Goal: Navigation & Orientation: Find specific page/section

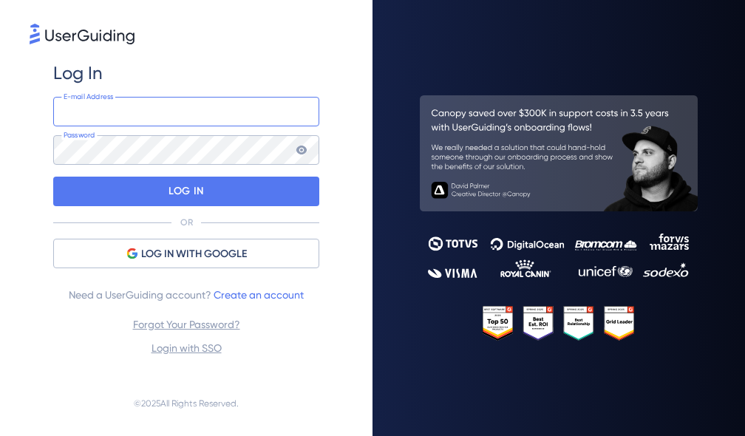
click at [162, 116] on input "email" at bounding box center [186, 112] width 266 height 30
click at [0, 435] on com-1password-button at bounding box center [0, 436] width 0 height 0
click at [121, 114] on input "email" at bounding box center [186, 112] width 266 height 30
type input "[EMAIL_ADDRESS][DOMAIN_NAME]"
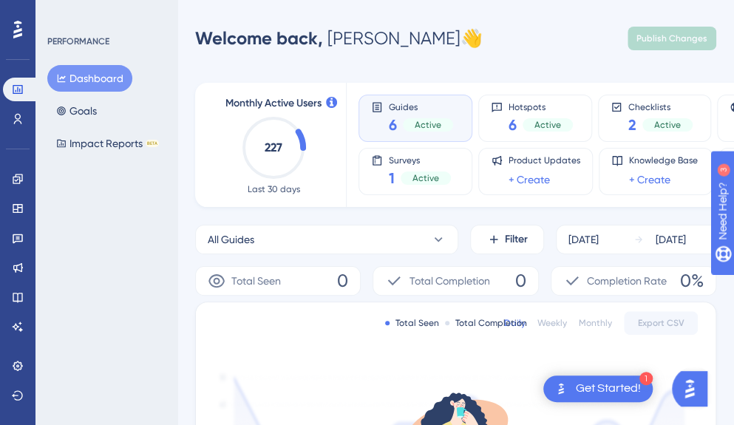
click at [399, 115] on div "6 Active" at bounding box center [421, 125] width 64 height 21
drag, startPoint x: 410, startPoint y: 122, endPoint x: 387, endPoint y: 112, distance: 24.8
click at [387, 112] on div "Guides 6 Active" at bounding box center [415, 118] width 89 height 34
click at [513, 115] on span "6" at bounding box center [512, 125] width 8 height 21
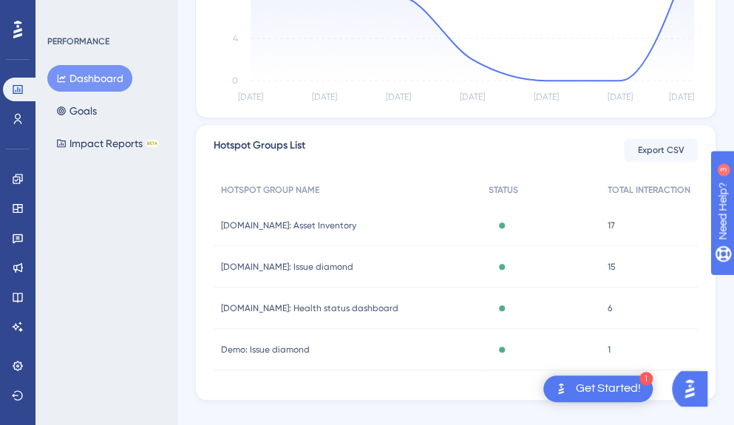
scroll to position [440, 0]
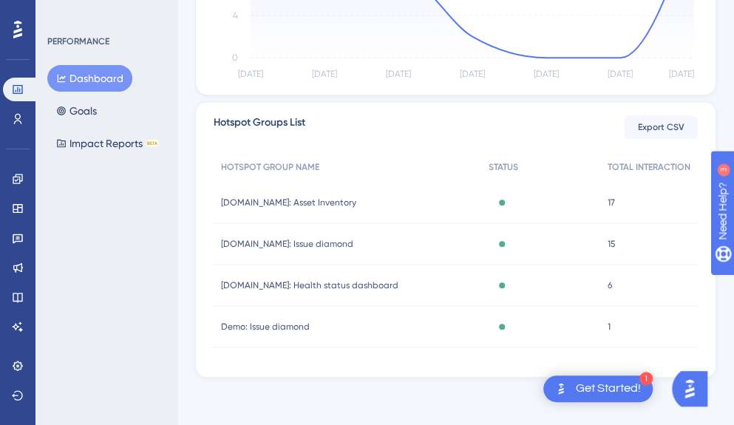
drag, startPoint x: 287, startPoint y: 202, endPoint x: 239, endPoint y: 202, distance: 48.0
click at [239, 202] on span "[DOMAIN_NAME]: Asset Inventory" at bounding box center [288, 203] width 135 height 12
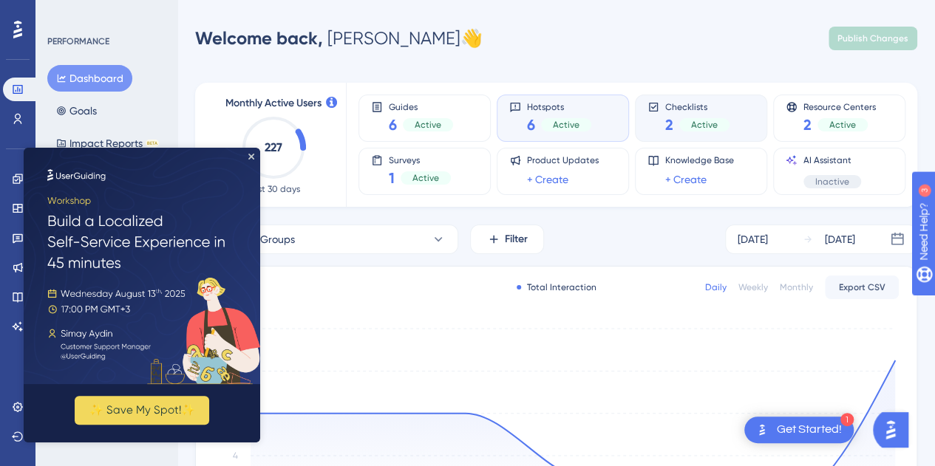
click at [712, 113] on div "Checklists 2 Active" at bounding box center [697, 118] width 64 height 34
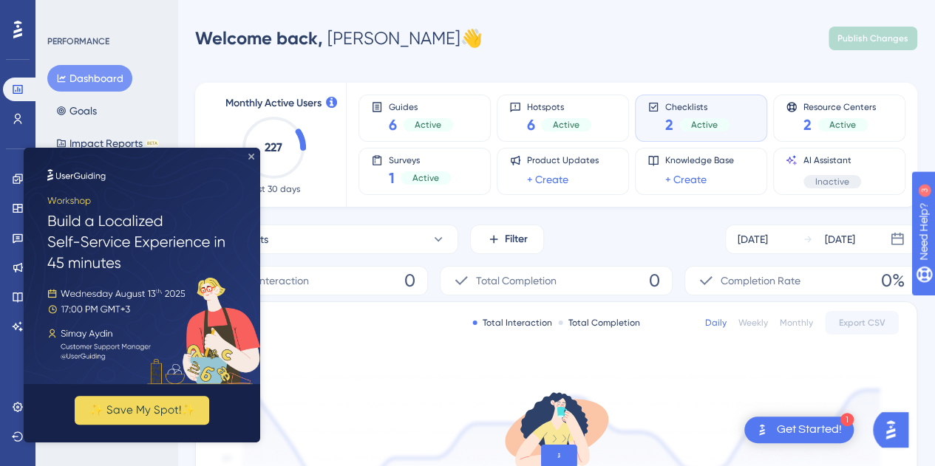
drag, startPoint x: 253, startPoint y: 159, endPoint x: 259, endPoint y: 310, distance: 150.9
click at [253, 159] on icon "Close Preview" at bounding box center [251, 157] width 6 height 6
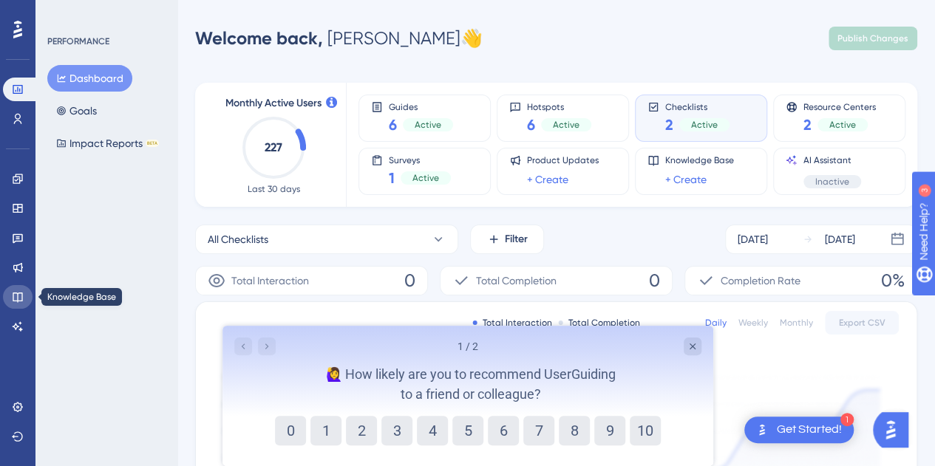
click at [21, 294] on icon at bounding box center [18, 297] width 12 height 12
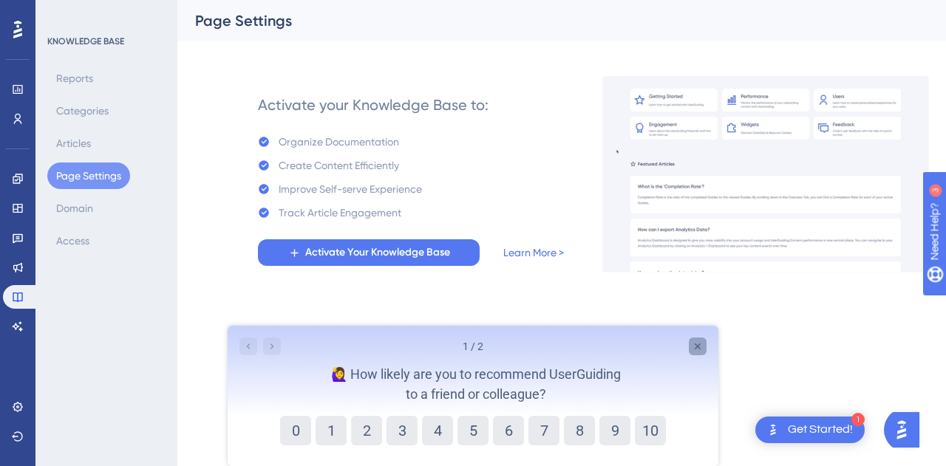
click at [701, 353] on div "Close survey" at bounding box center [698, 347] width 18 height 18
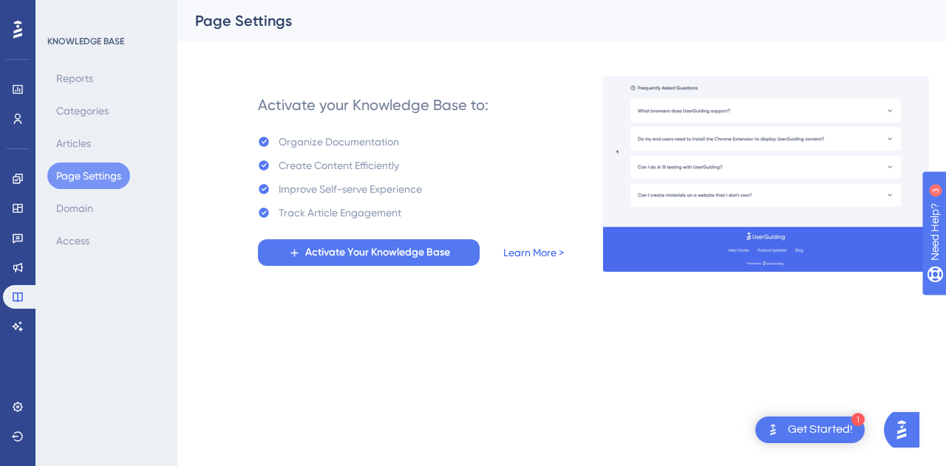
click at [531, 246] on link "Learn More >" at bounding box center [533, 253] width 61 height 18
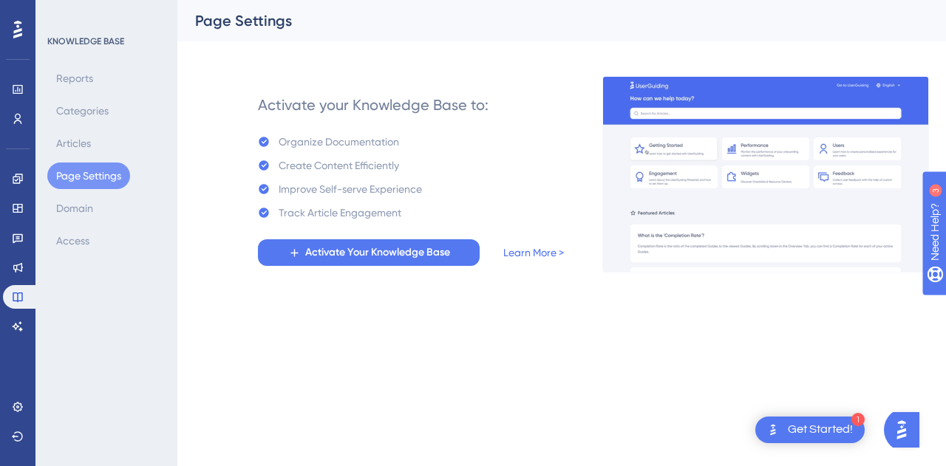
click at [744, 432] on div "Get Started!" at bounding box center [820, 430] width 65 height 16
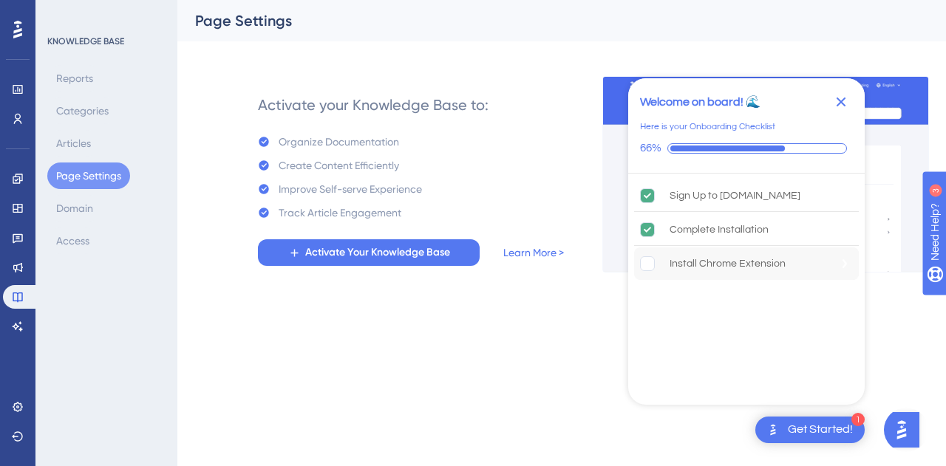
click at [651, 268] on rect "Install Chrome Extension is incomplete." at bounding box center [648, 264] width 14 height 14
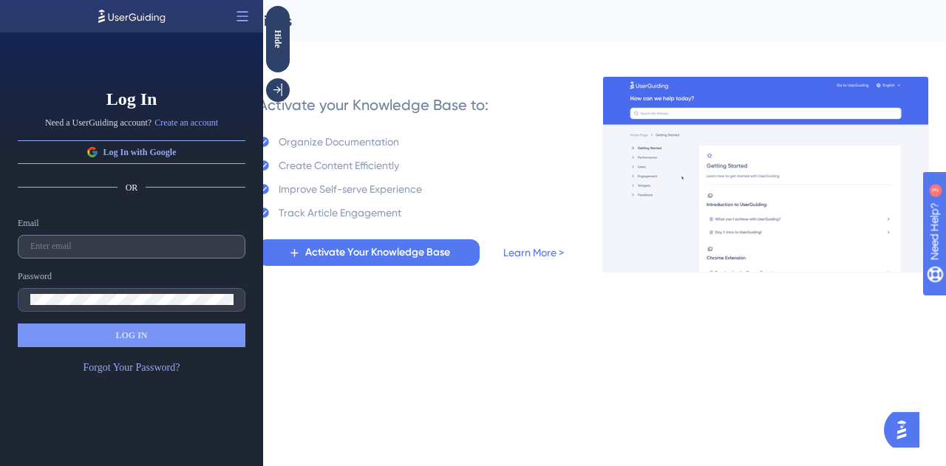
click at [99, 240] on label at bounding box center [132, 247] width 228 height 24
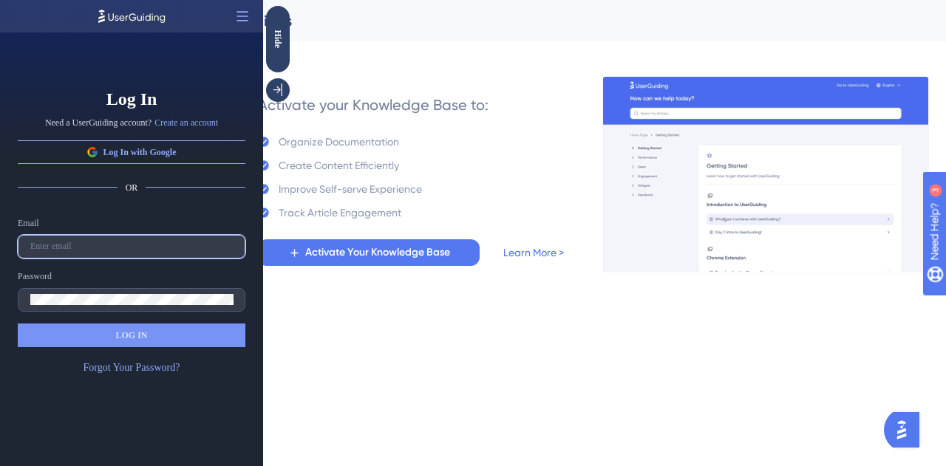
click at [99, 242] on input "text" at bounding box center [131, 247] width 202 height 10
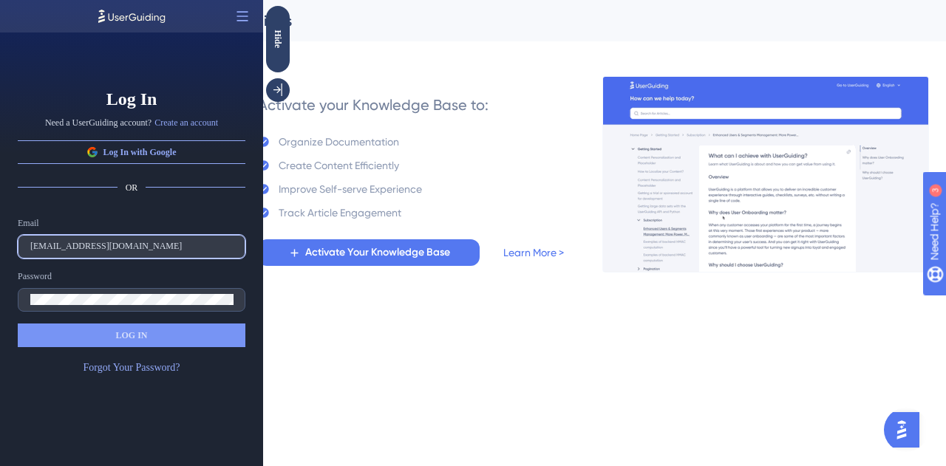
type input "[EMAIL_ADDRESS][DOMAIN_NAME]"
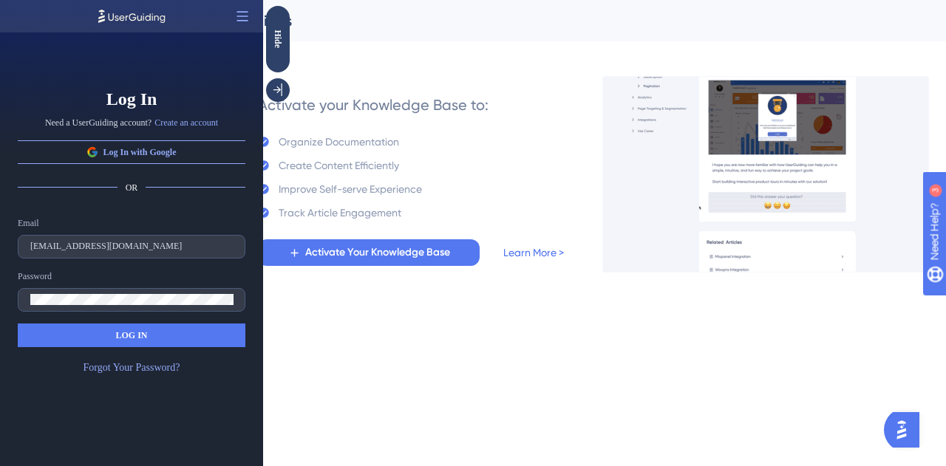
click at [149, 341] on button "LOG IN" at bounding box center [132, 336] width 228 height 24
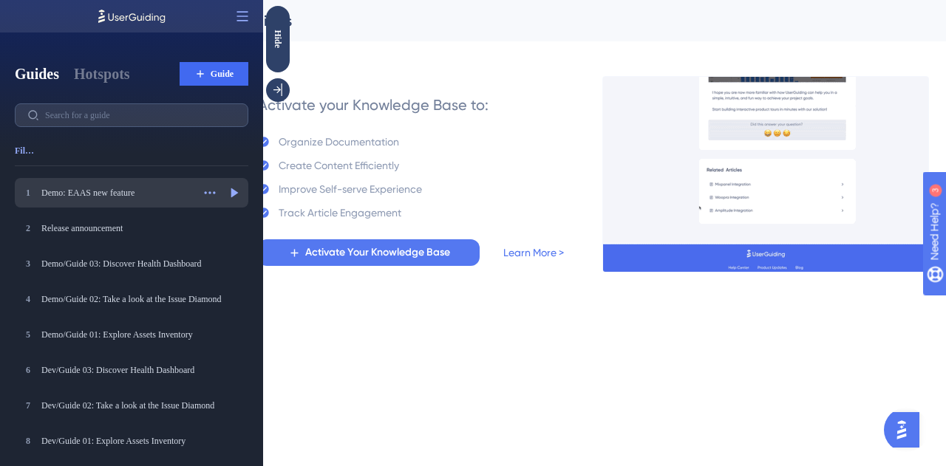
click at [118, 191] on div "Demo: EAAS new feature" at bounding box center [116, 193] width 151 height 12
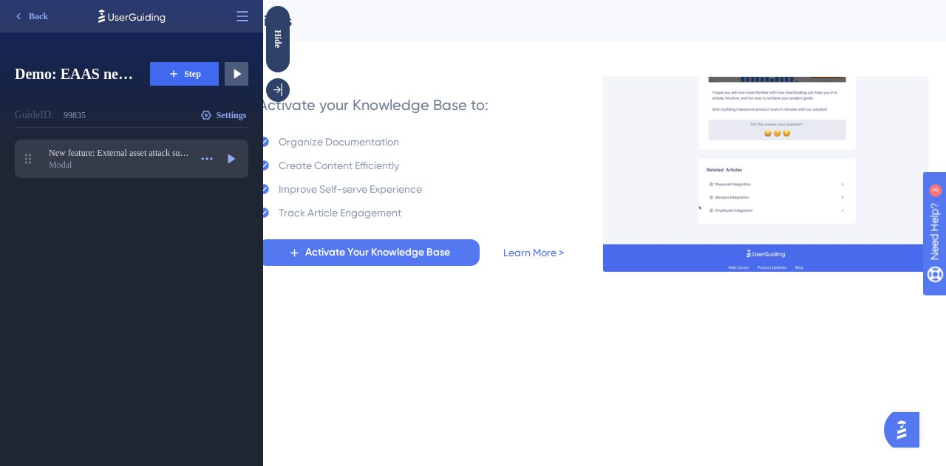
click at [114, 159] on div "Modal" at bounding box center [119, 165] width 140 height 12
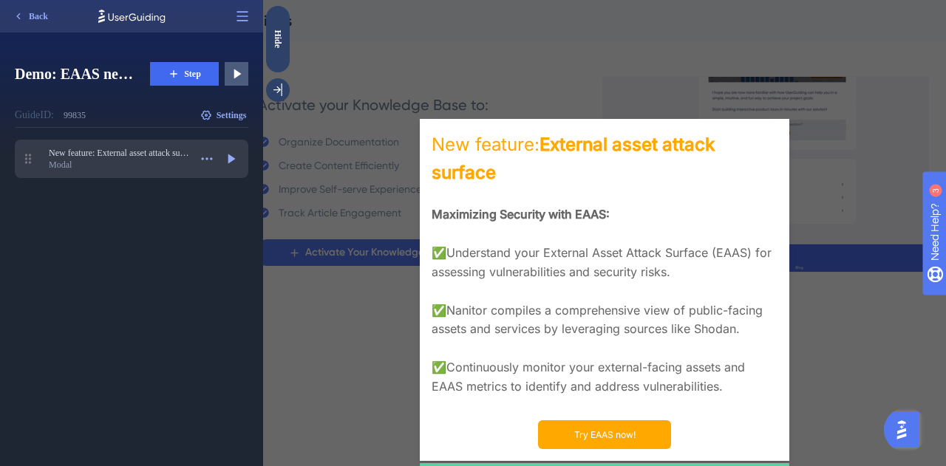
scroll to position [25, 0]
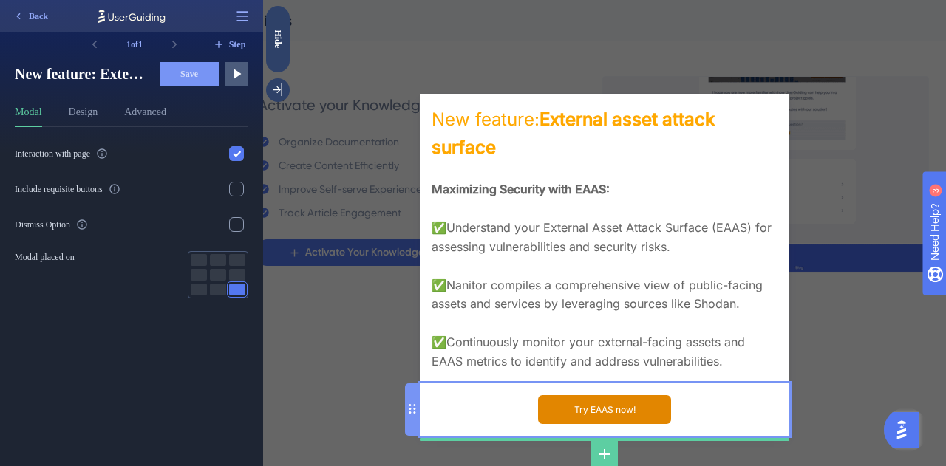
click at [594, 412] on input "Try EAAS now!" at bounding box center [604, 409] width 133 height 29
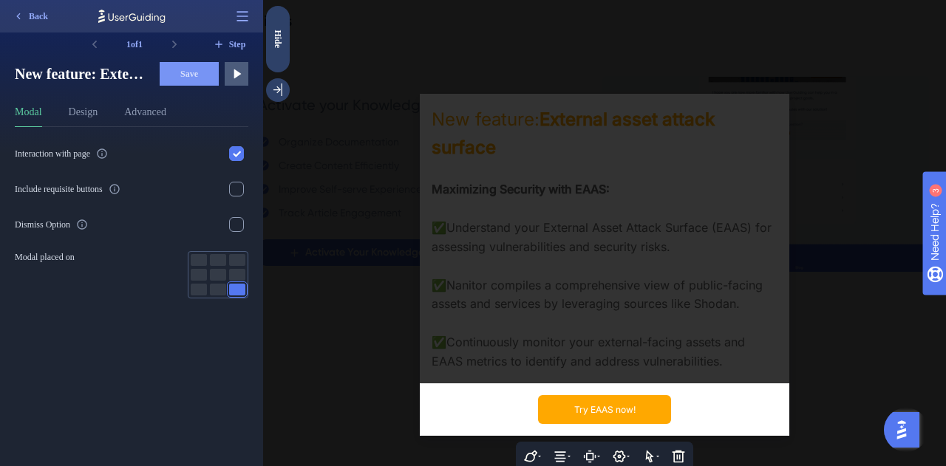
click at [658, 186] on div at bounding box center [604, 233] width 683 height 466
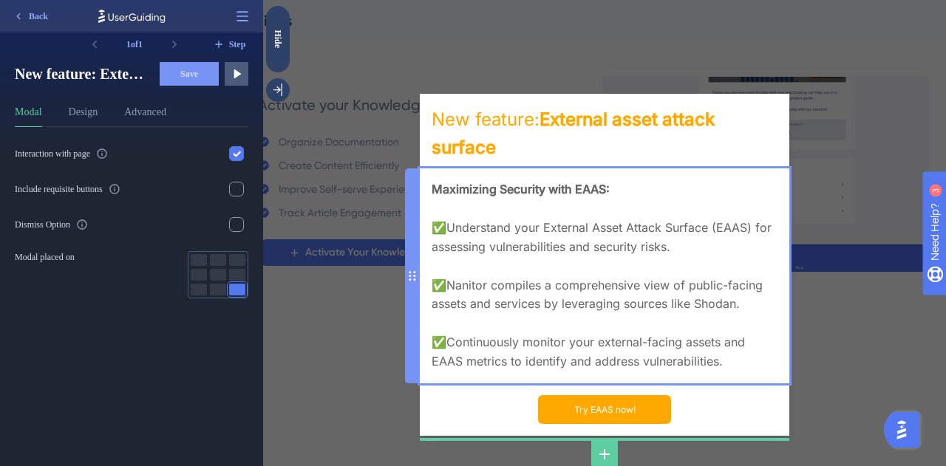
click at [490, 203] on div "Maximizing Security with EAAS: ✅Understand your External Asset Attack Surface (…" at bounding box center [605, 275] width 346 height 191
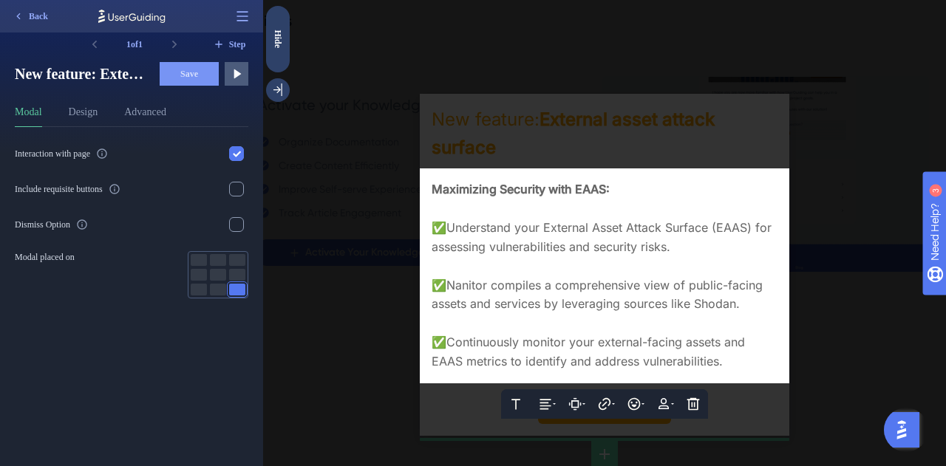
click at [522, 207] on div at bounding box center [605, 209] width 346 height 19
click at [494, 144] on div at bounding box center [604, 233] width 683 height 466
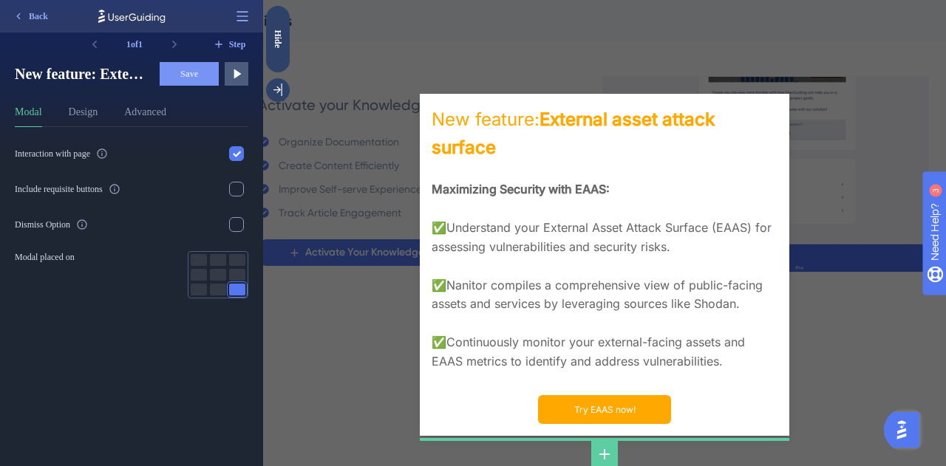
click at [352, 131] on div "New feature: External asset attack surface Maximizing Security with EAAS: ✅Unde…" at bounding box center [604, 233] width 683 height 466
click at [30, 16] on span "Back" at bounding box center [38, 16] width 19 height 12
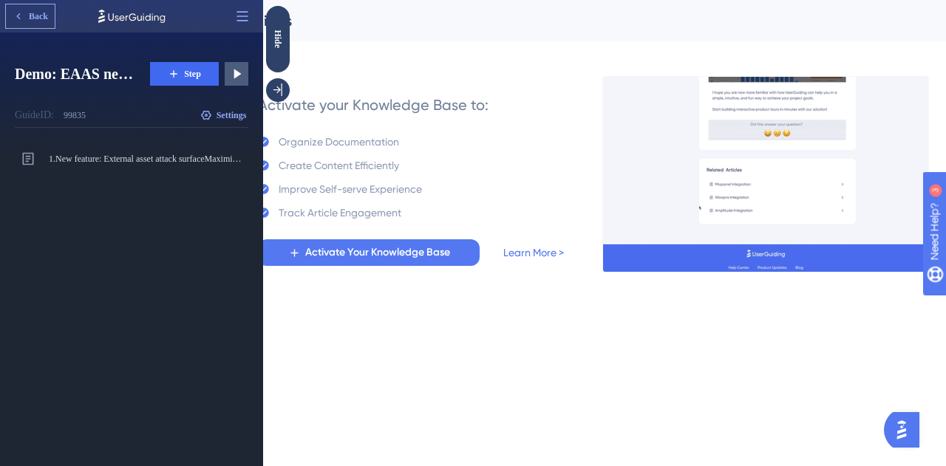
click at [35, 13] on span "Back" at bounding box center [38, 16] width 19 height 12
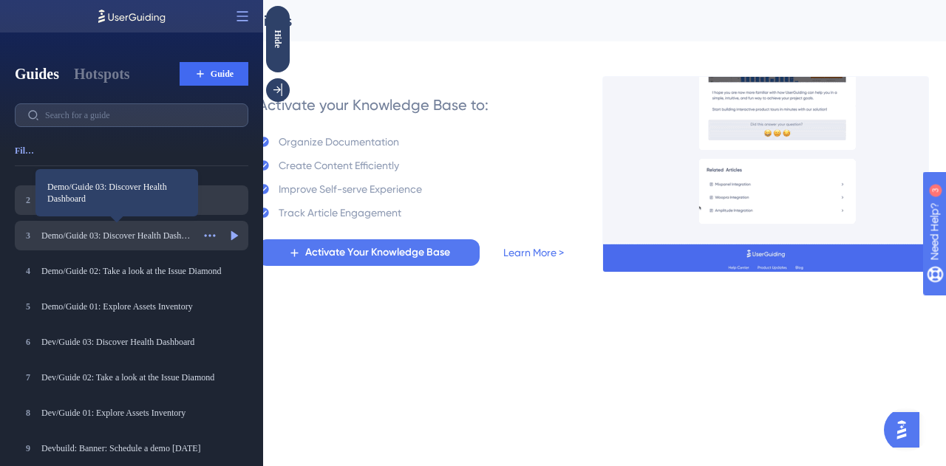
scroll to position [36, 0]
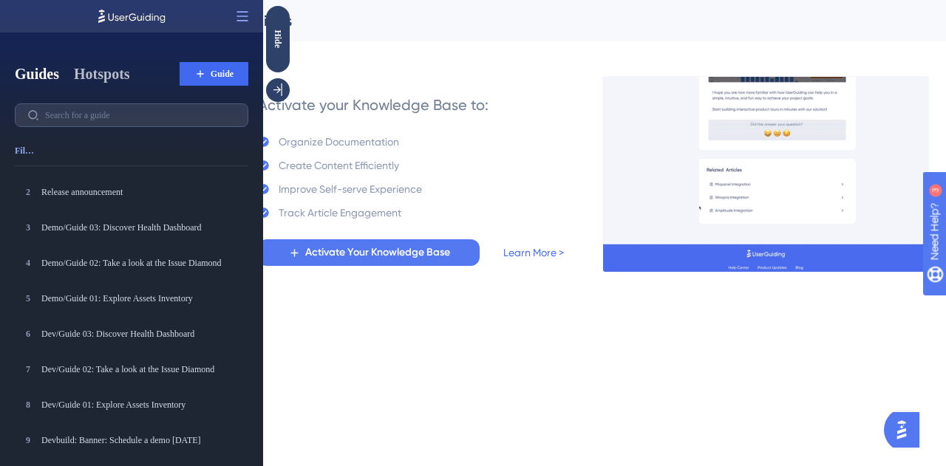
click at [130, 75] on button "Hotspots" at bounding box center [102, 74] width 56 height 21
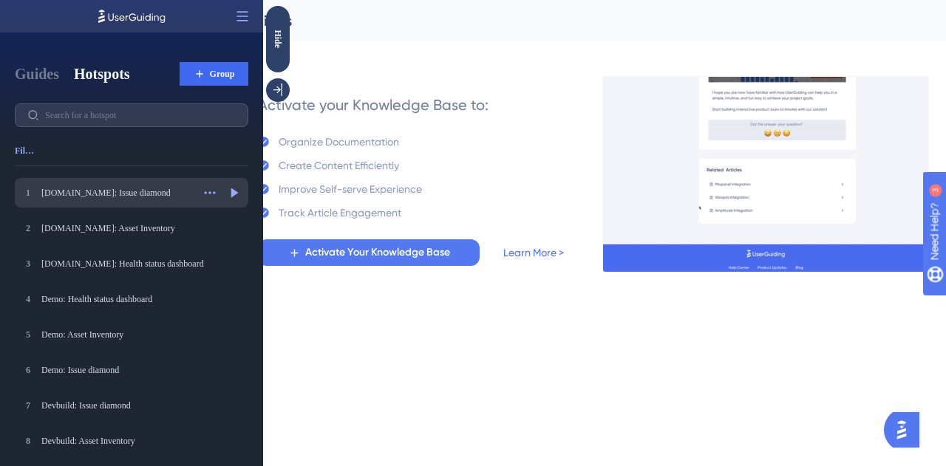
click at [133, 193] on div "[DOMAIN_NAME]: Issue diamond" at bounding box center [116, 193] width 151 height 12
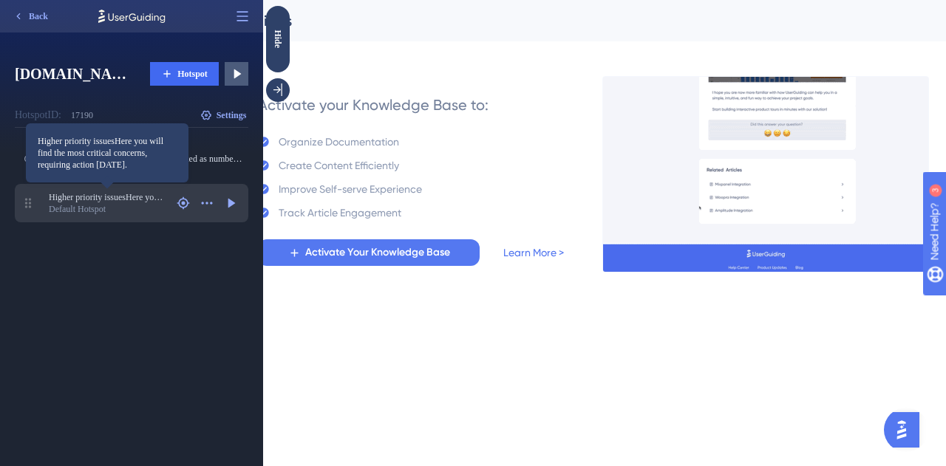
click at [109, 191] on span "Higher priority issuesHere you will find the most critical concerns, requiring …" at bounding box center [107, 197] width 117 height 12
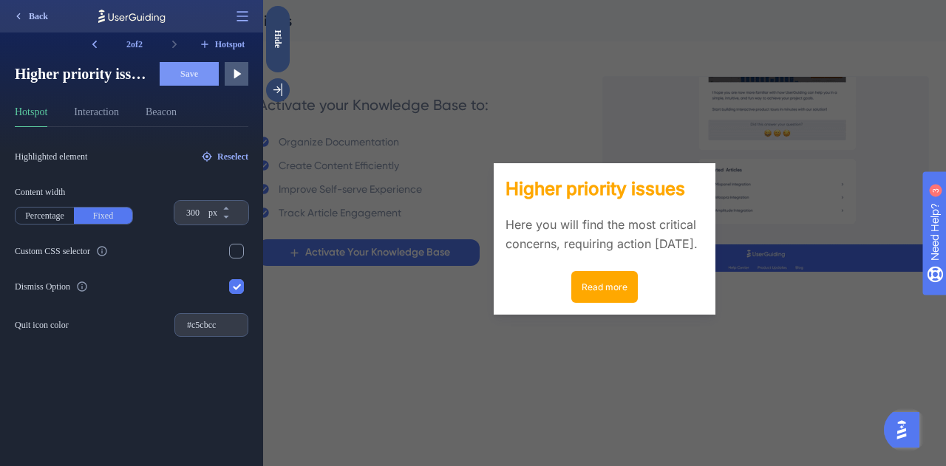
click at [34, 16] on span "Back" at bounding box center [38, 16] width 19 height 12
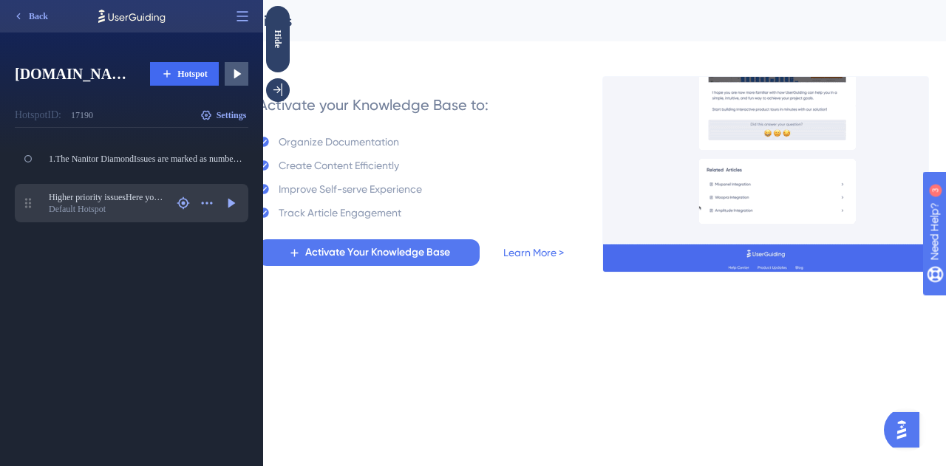
click at [111, 207] on div "Default Hotspot" at bounding box center [107, 209] width 117 height 12
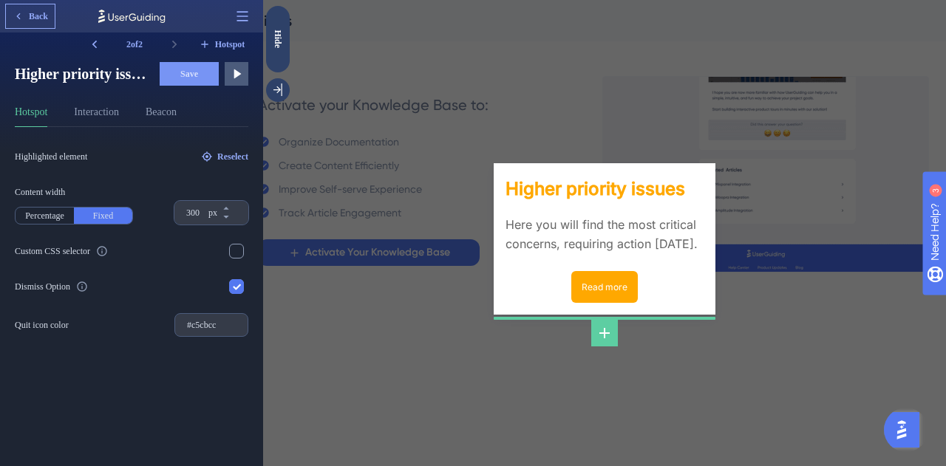
click at [38, 16] on span "Back" at bounding box center [38, 16] width 19 height 12
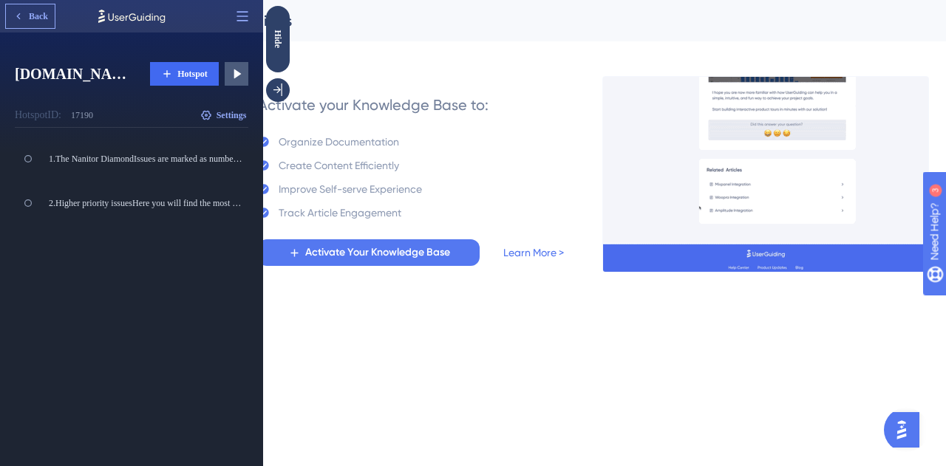
click at [38, 21] on span "Back" at bounding box center [38, 16] width 19 height 12
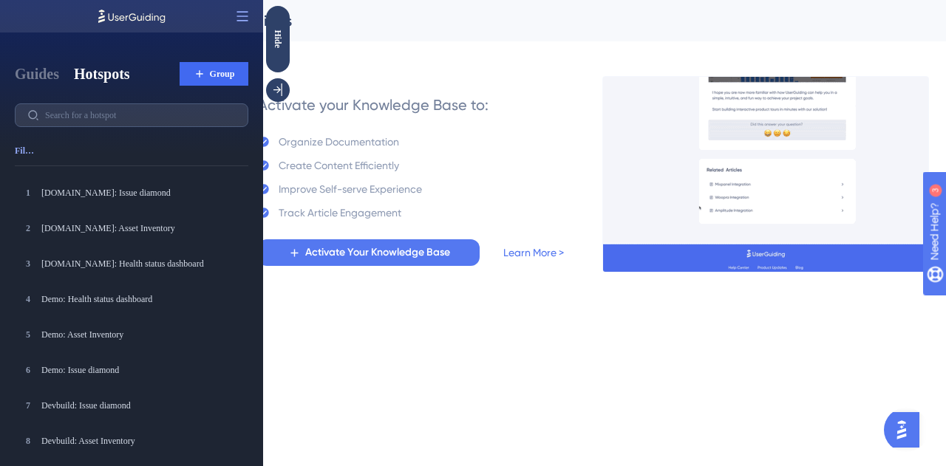
click at [40, 20] on div at bounding box center [131, 16] width 263 height 33
click at [37, 69] on button "Guides" at bounding box center [37, 74] width 44 height 21
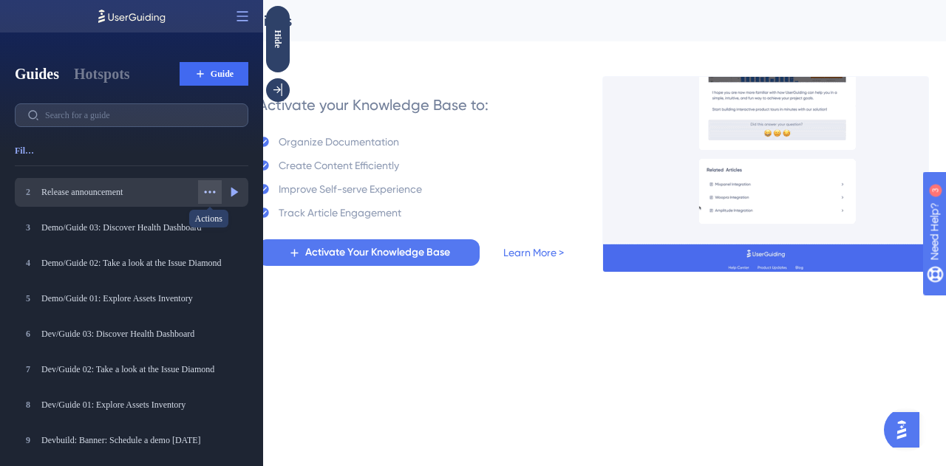
click at [215, 190] on icon at bounding box center [209, 192] width 15 height 15
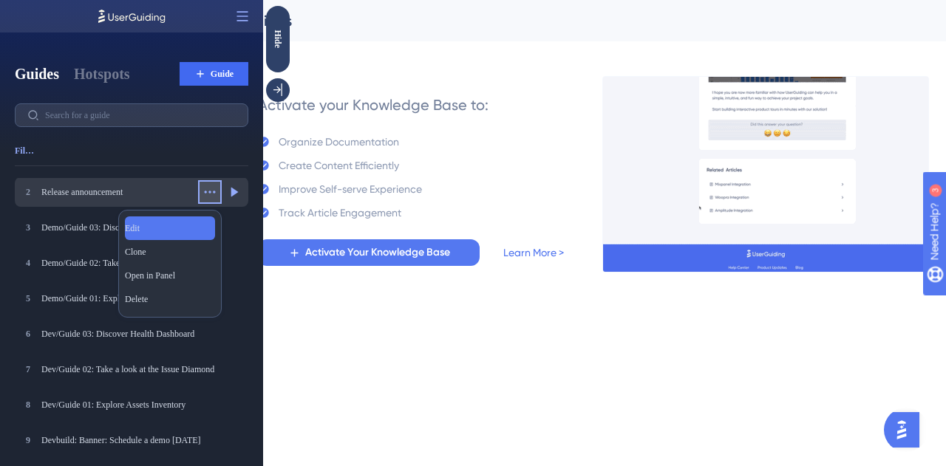
click at [194, 228] on div "Edit Edit" at bounding box center [170, 229] width 90 height 24
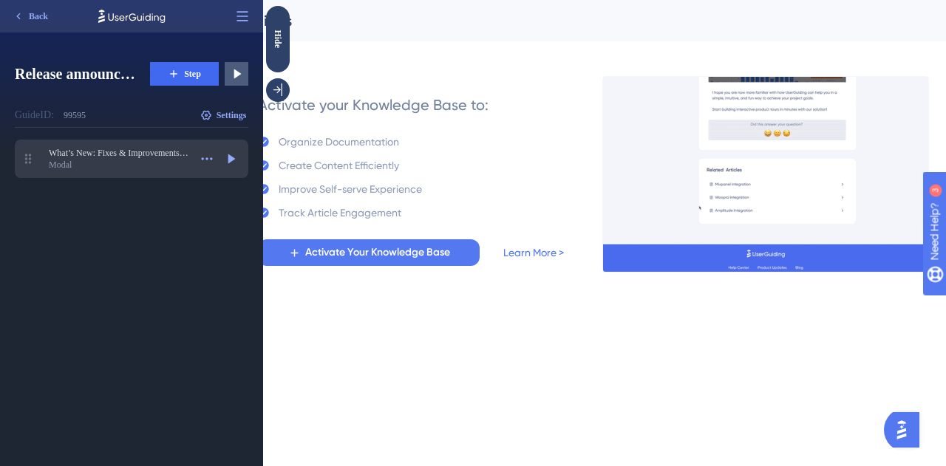
click at [127, 164] on div "Modal" at bounding box center [119, 165] width 140 height 12
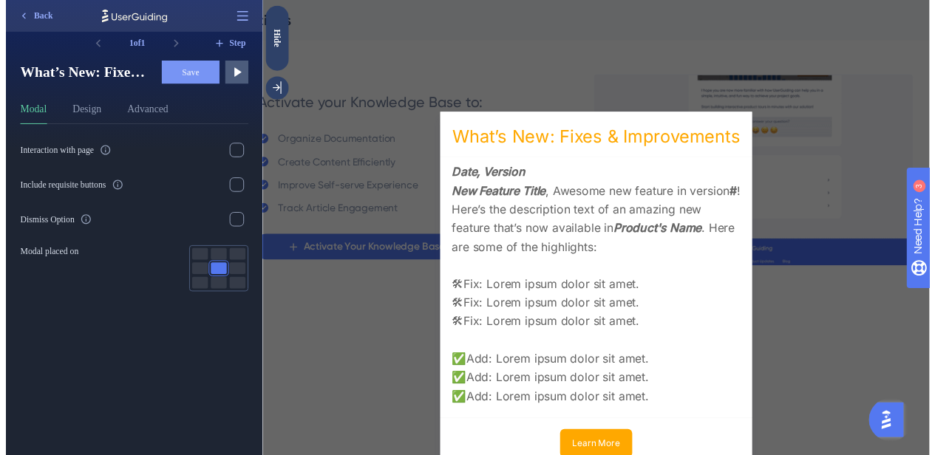
scroll to position [61, 0]
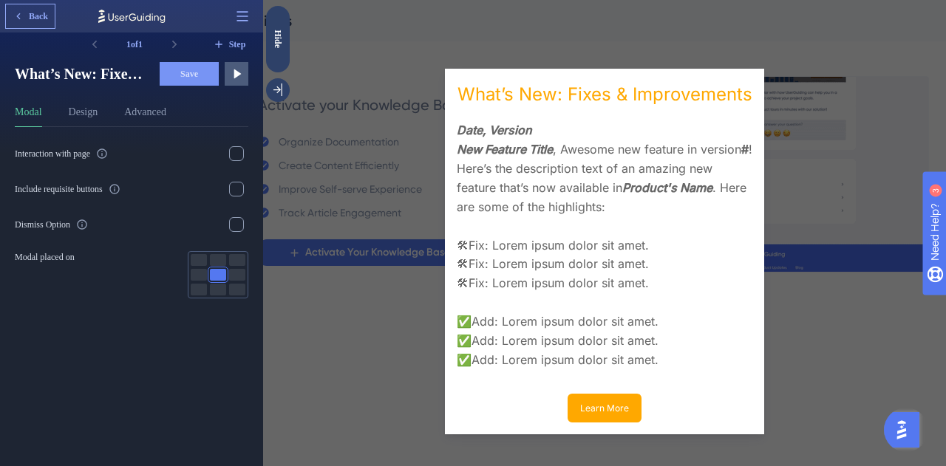
click at [33, 15] on span "Back" at bounding box center [38, 16] width 19 height 12
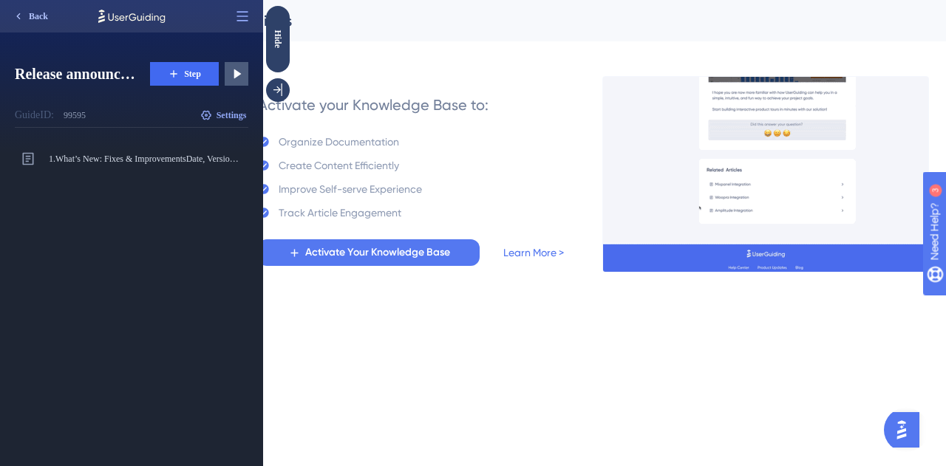
click at [37, 16] on span "Back" at bounding box center [38, 16] width 19 height 12
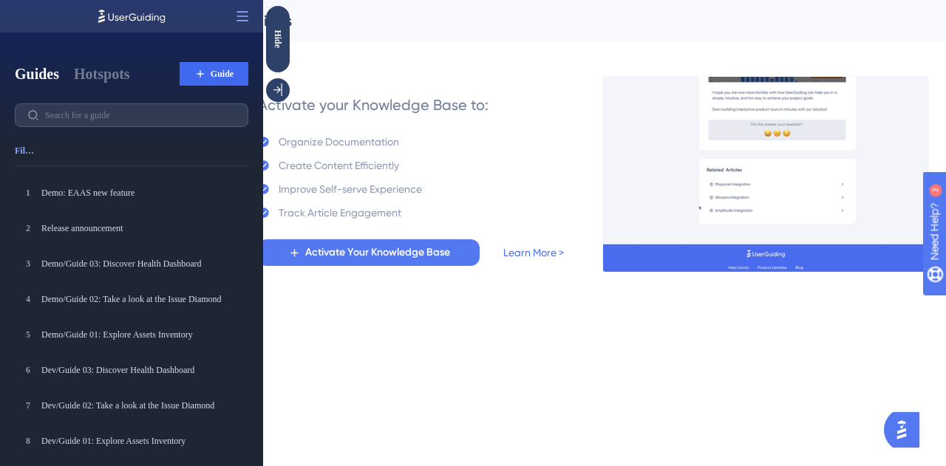
click at [459, 99] on div "Activate your Knowledge Base to:" at bounding box center [373, 105] width 231 height 21
click at [446, 110] on div "Activate your Knowledge Base to:" at bounding box center [373, 105] width 231 height 21
click at [557, 205] on div "Activate your Knowledge Base to: Organize Documentation Create Content Efficien…" at bounding box center [411, 174] width 306 height 183
click at [276, 44] on div "Hide" at bounding box center [278, 39] width 24 height 18
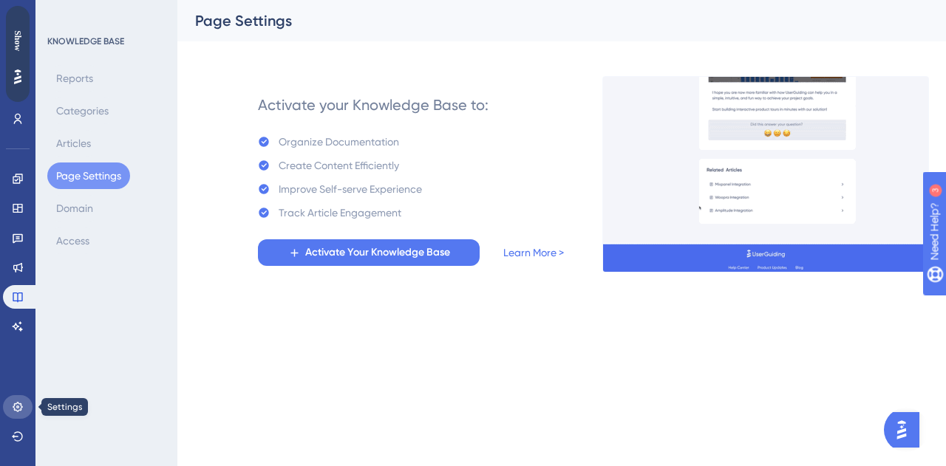
click at [16, 412] on icon at bounding box center [18, 407] width 12 height 12
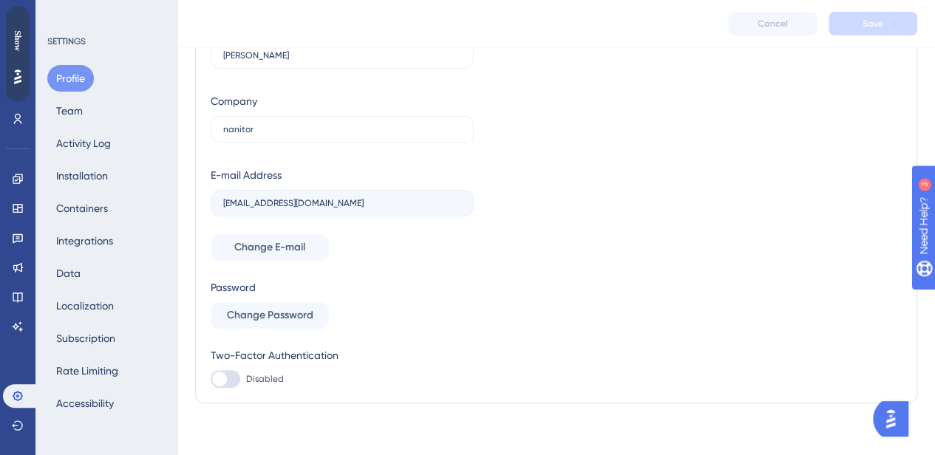
scroll to position [92, 0]
click at [80, 148] on button "Activity Log" at bounding box center [83, 143] width 72 height 27
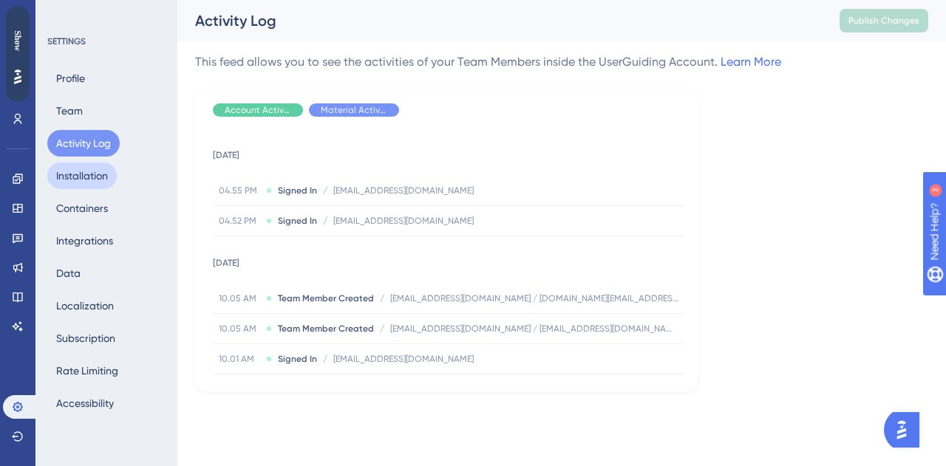
click at [94, 180] on button "Installation" at bounding box center [81, 176] width 69 height 27
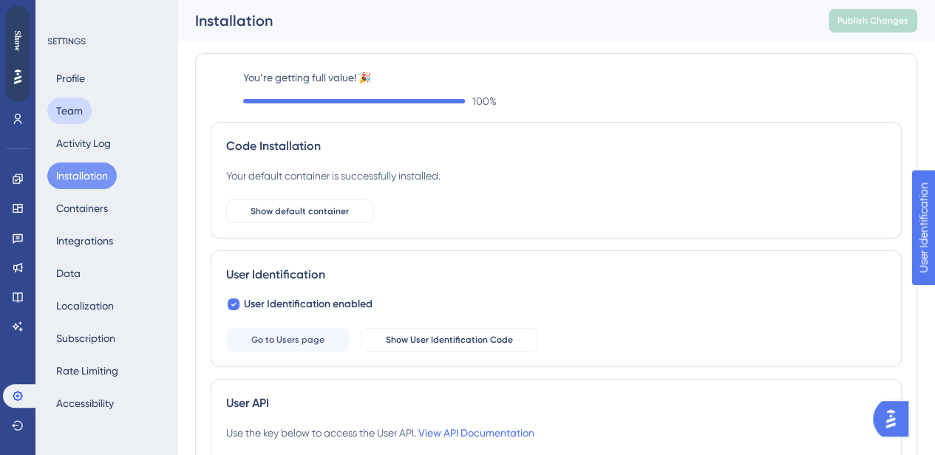
click at [67, 114] on button "Team" at bounding box center [69, 111] width 44 height 27
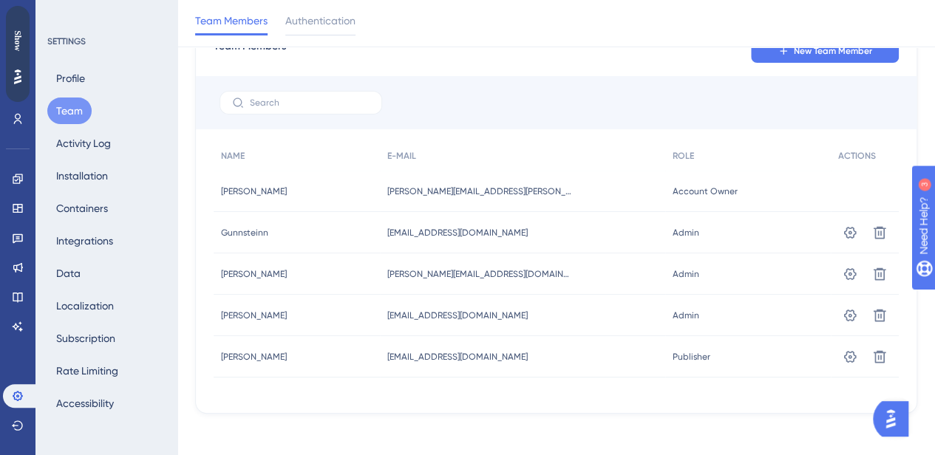
scroll to position [81, 0]
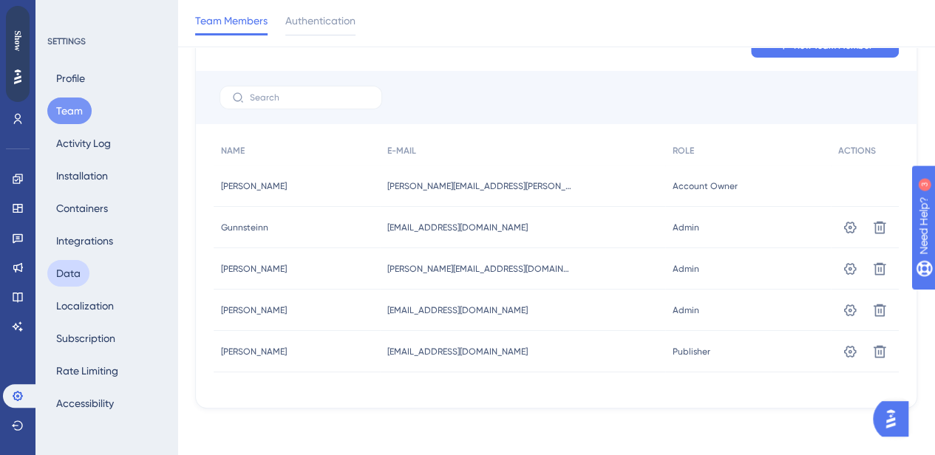
click at [83, 273] on button "Data" at bounding box center [68, 273] width 42 height 27
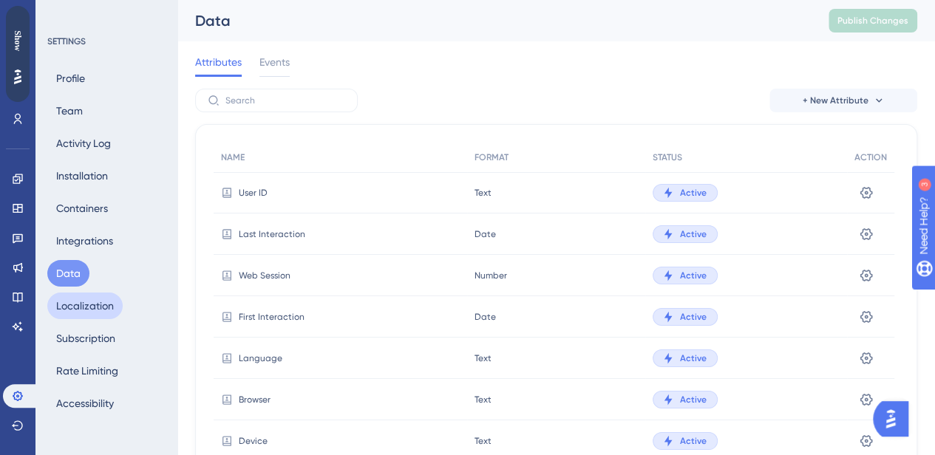
drag, startPoint x: 201, startPoint y: 291, endPoint x: 99, endPoint y: 304, distance: 102.8
click at [100, 303] on button "Localization" at bounding box center [84, 306] width 75 height 27
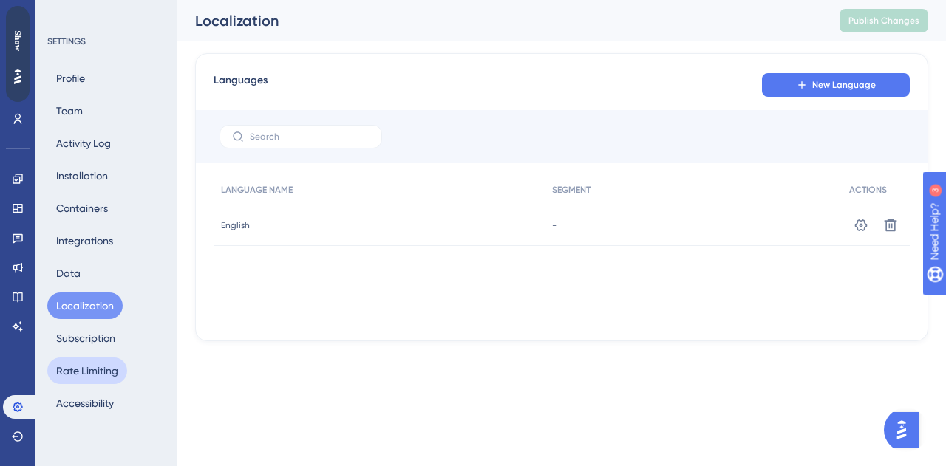
click at [92, 361] on button "Rate Limiting" at bounding box center [87, 371] width 80 height 27
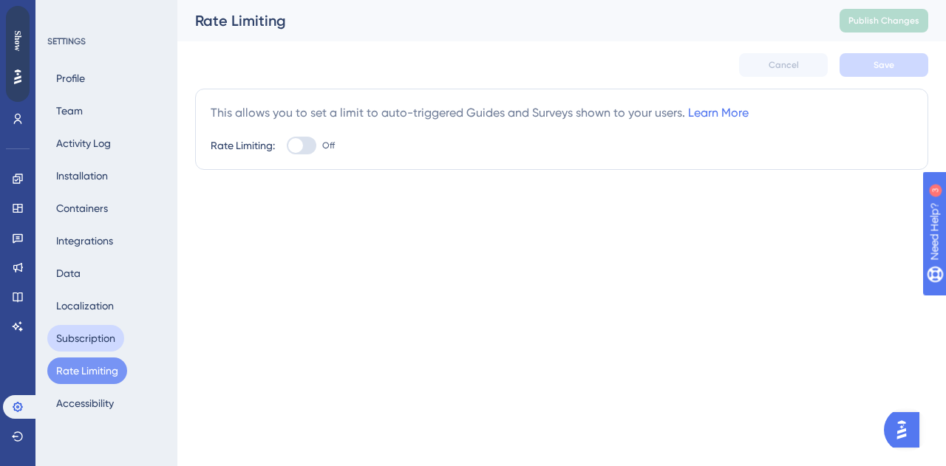
click at [89, 344] on button "Subscription" at bounding box center [85, 338] width 77 height 27
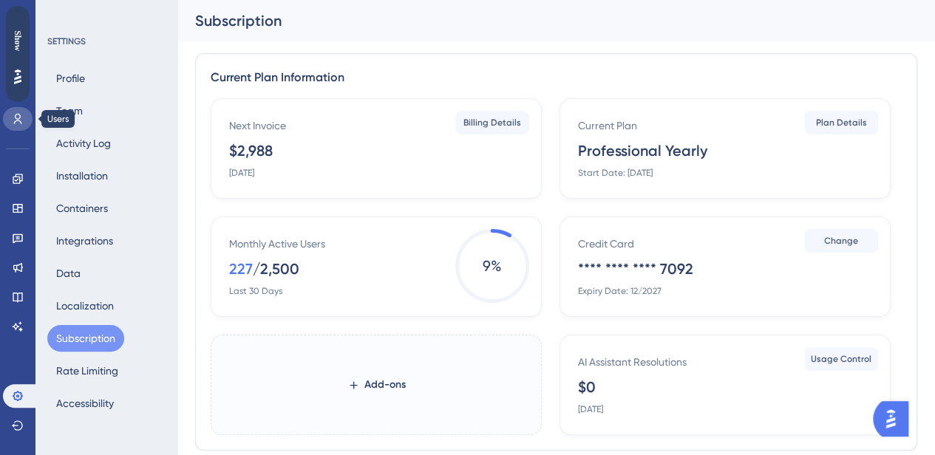
click at [13, 123] on icon at bounding box center [18, 119] width 12 height 12
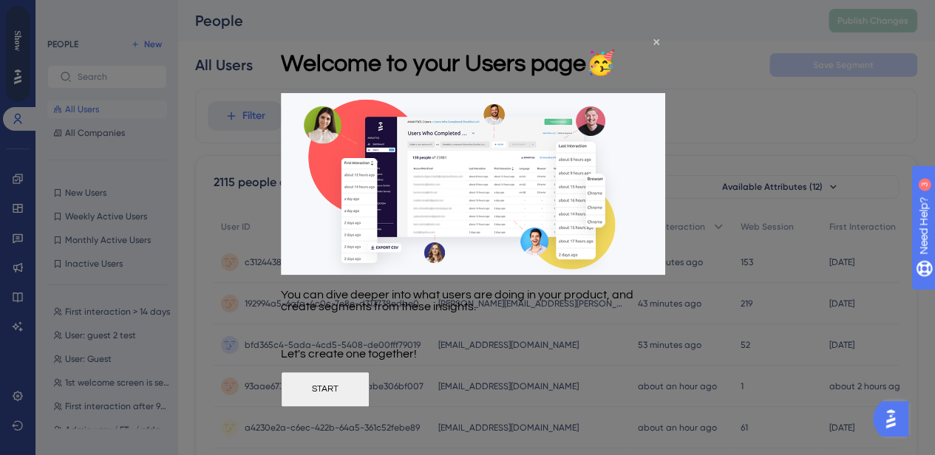
click at [370, 401] on button "START" at bounding box center [325, 388] width 89 height 35
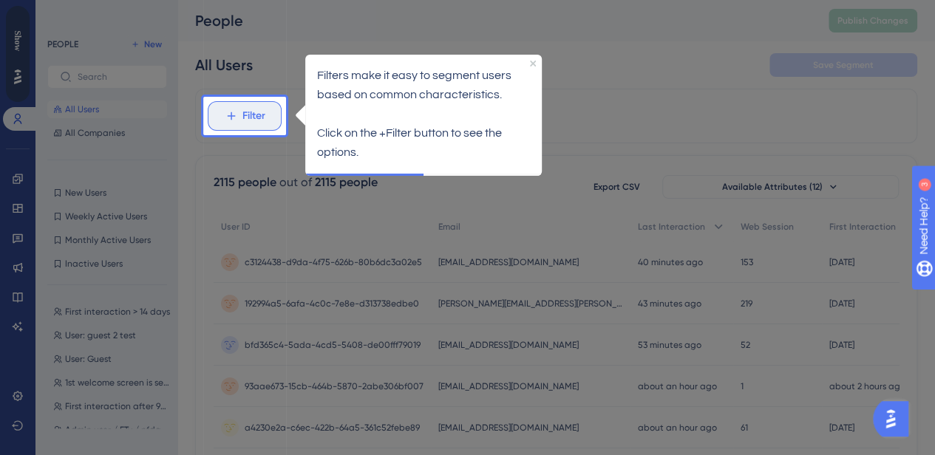
click at [245, 114] on span "Filter" at bounding box center [253, 116] width 23 height 18
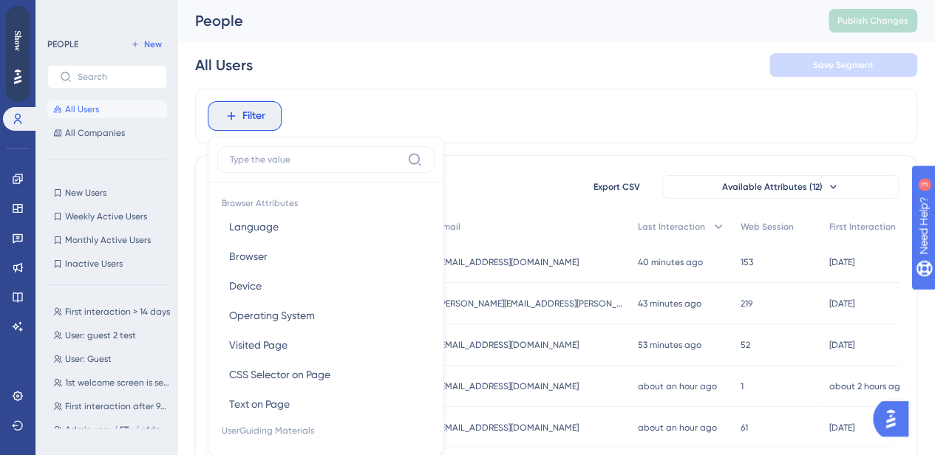
scroll to position [68, 0]
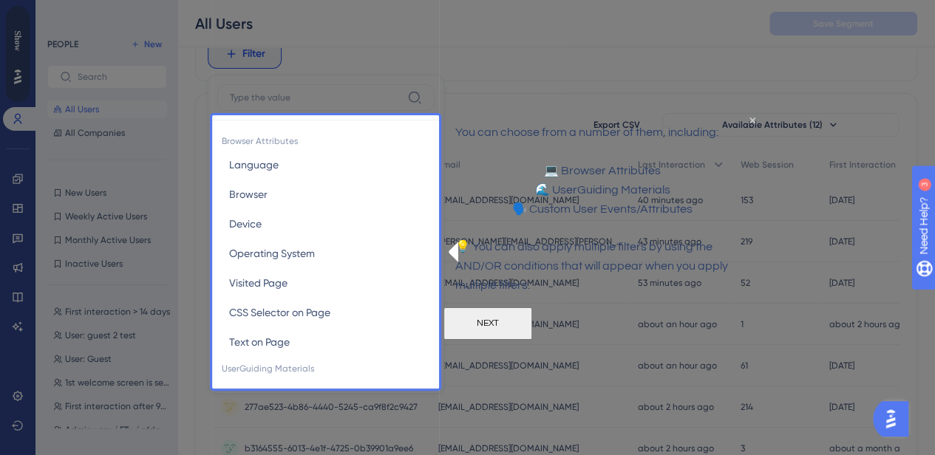
click at [256, 277] on div "Browser Attributes Language Language Browser Browser Device Device Operating Sy…" at bounding box center [326, 234] width 236 height 319
click at [249, 278] on div "Browser Attributes Language Language Browser Browser Device Device Operating Sy…" at bounding box center [326, 234] width 236 height 319
click at [532, 339] on button "NEXT" at bounding box center [487, 323] width 89 height 33
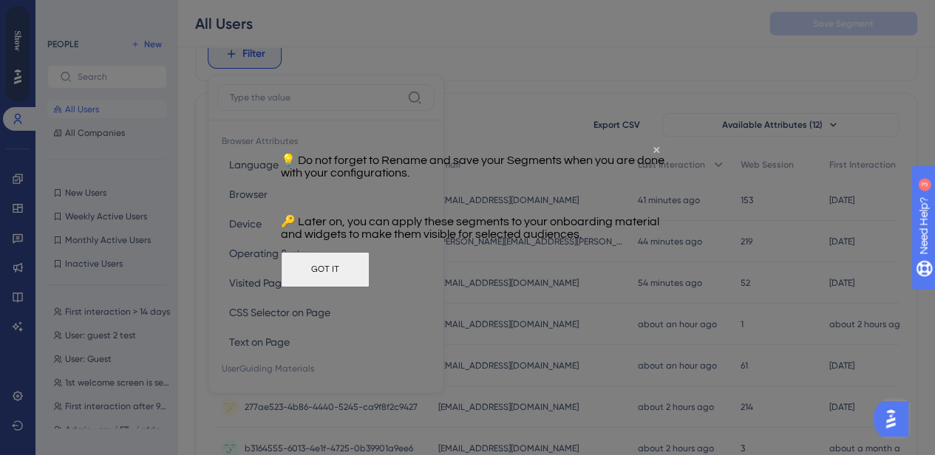
click at [370, 287] on button "GOT IT" at bounding box center [325, 269] width 89 height 35
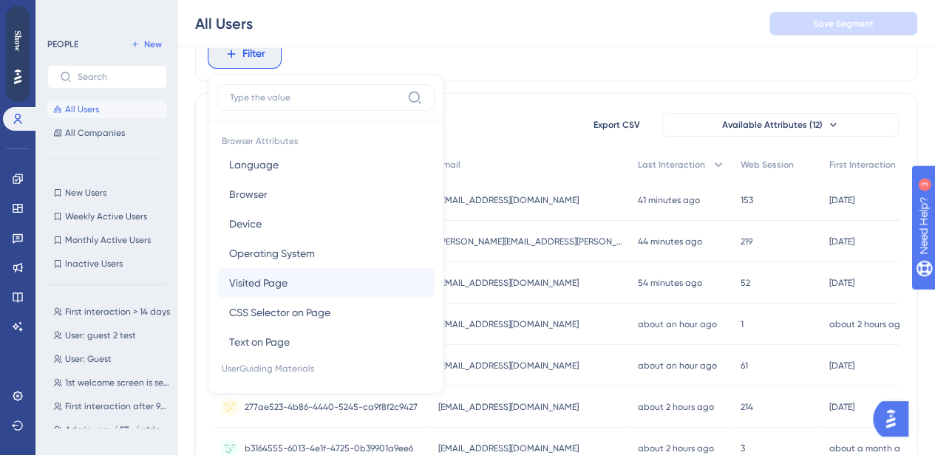
scroll to position [0, 0]
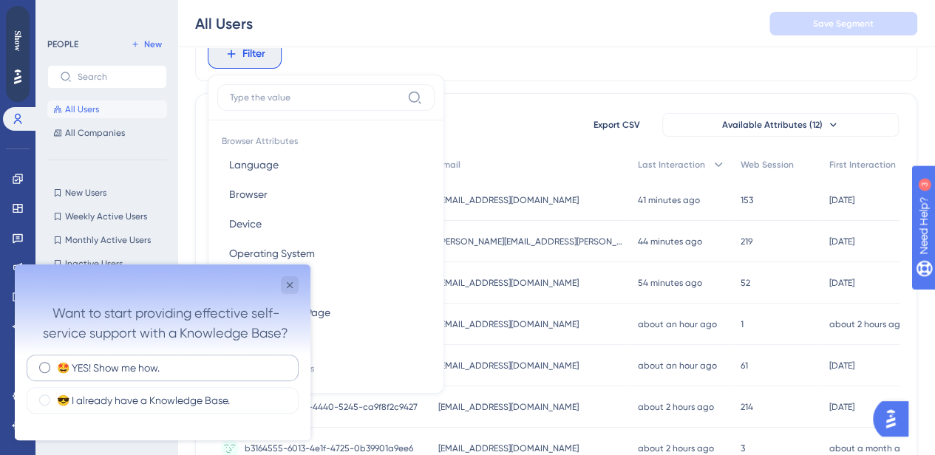
click at [108, 368] on label "🤩 YES! Show me how." at bounding box center [108, 368] width 103 height 15
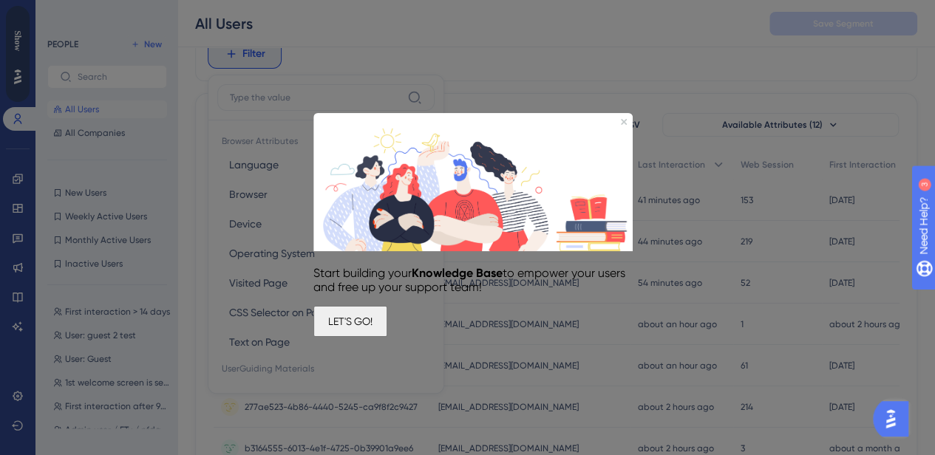
click at [387, 321] on button "LET'S GO!" at bounding box center [350, 321] width 74 height 31
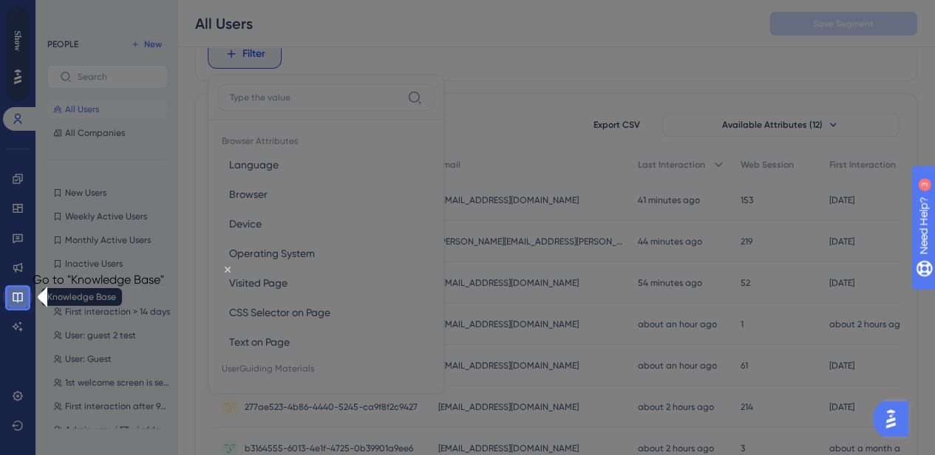
click at [19, 301] on icon at bounding box center [18, 298] width 10 height 10
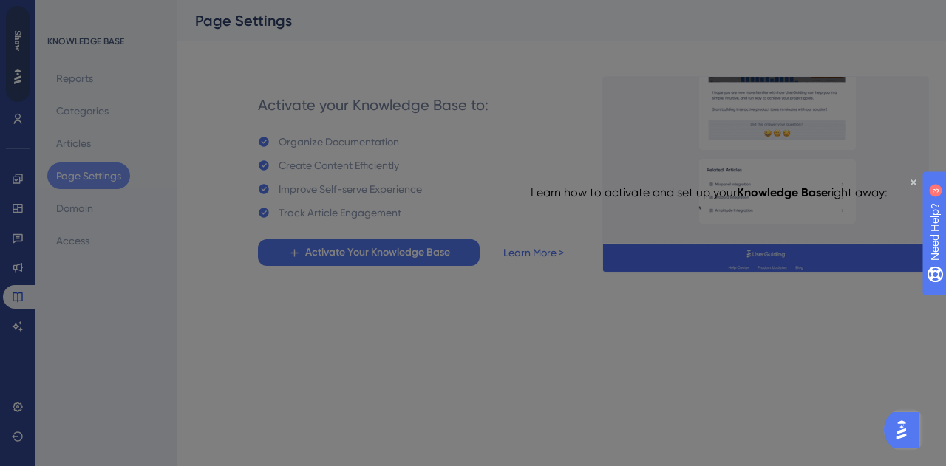
click at [655, 185] on p "Learn how to activate and set up your Knowledge Base right away:" at bounding box center [709, 192] width 357 height 14
drag, startPoint x: 915, startPoint y: 185, endPoint x: 1389, endPoint y: 362, distance: 505.8
click at [744, 185] on icon "Close Preview" at bounding box center [913, 183] width 6 height 6
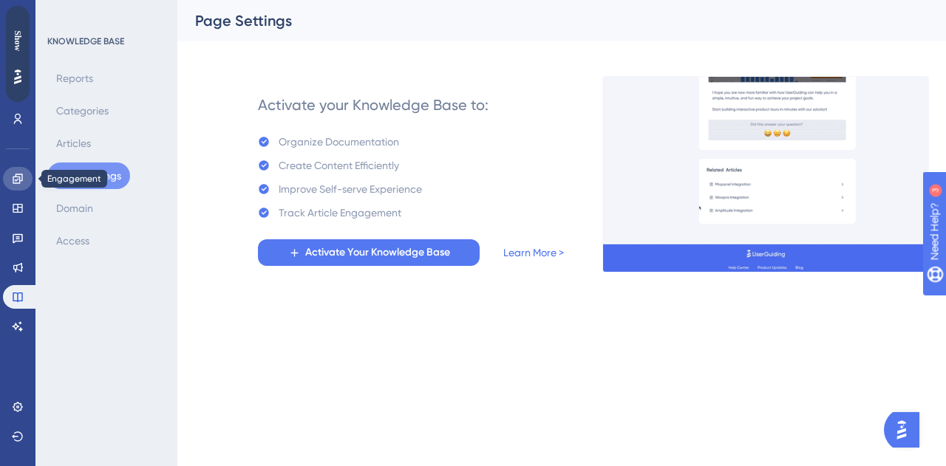
click at [19, 175] on icon at bounding box center [18, 179] width 12 height 12
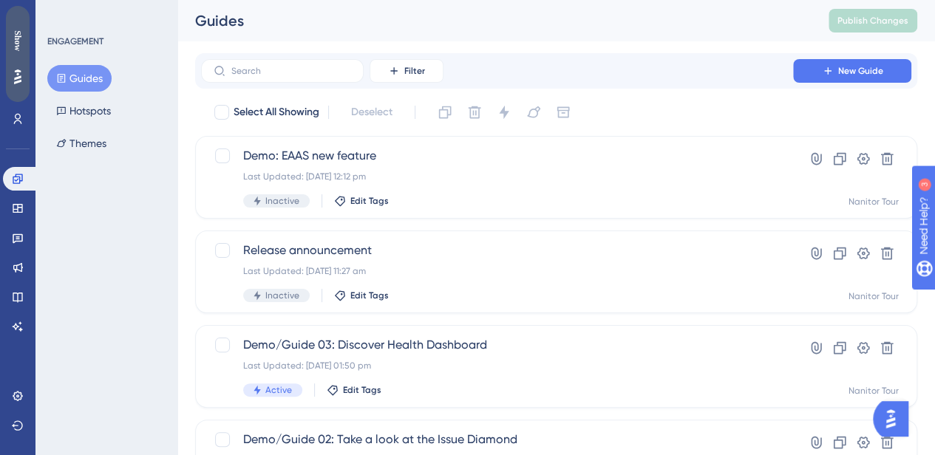
click at [18, 50] on div "Show" at bounding box center [18, 40] width 24 height 21
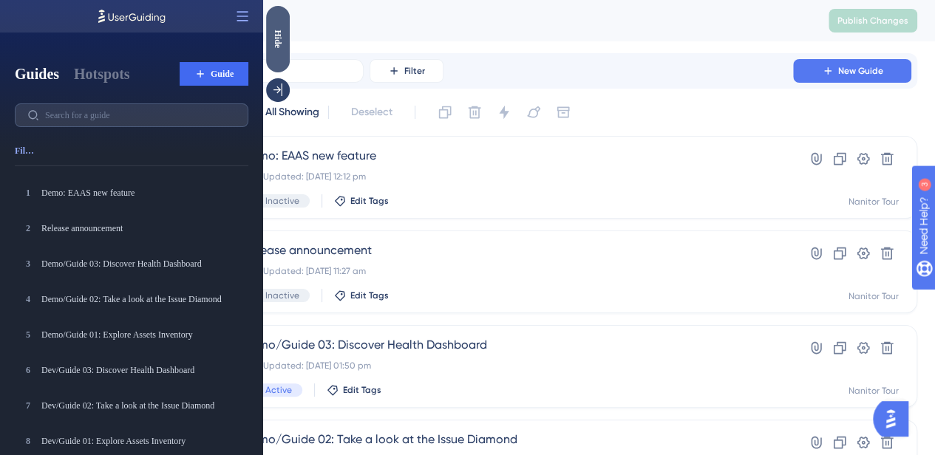
click at [282, 42] on div "Hide" at bounding box center [278, 39] width 24 height 18
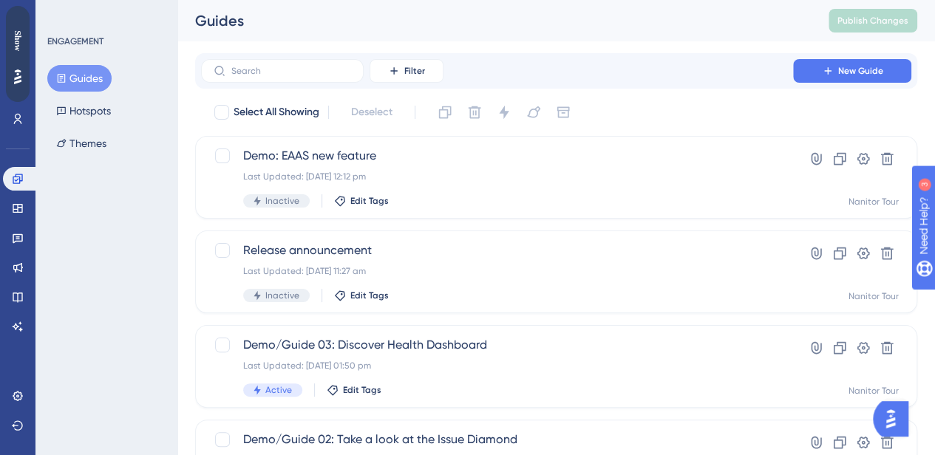
click at [405, 20] on div "Guides" at bounding box center [493, 20] width 596 height 21
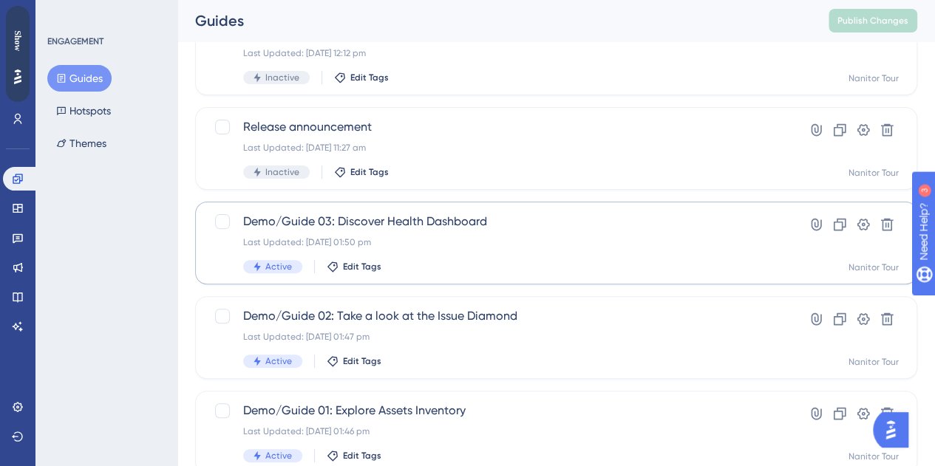
scroll to position [148, 0]
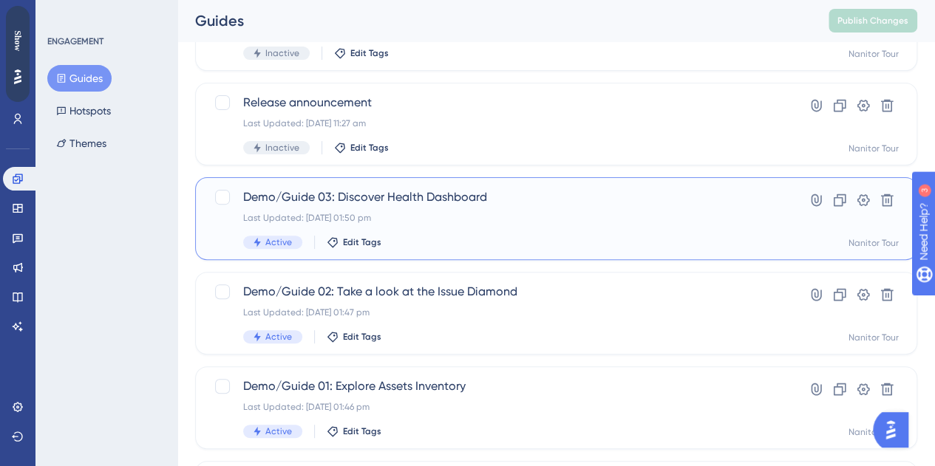
click at [453, 196] on span "Demo/Guide 03: Discover Health Dashboard" at bounding box center [497, 197] width 508 height 18
